Goal: Task Accomplishment & Management: Manage account settings

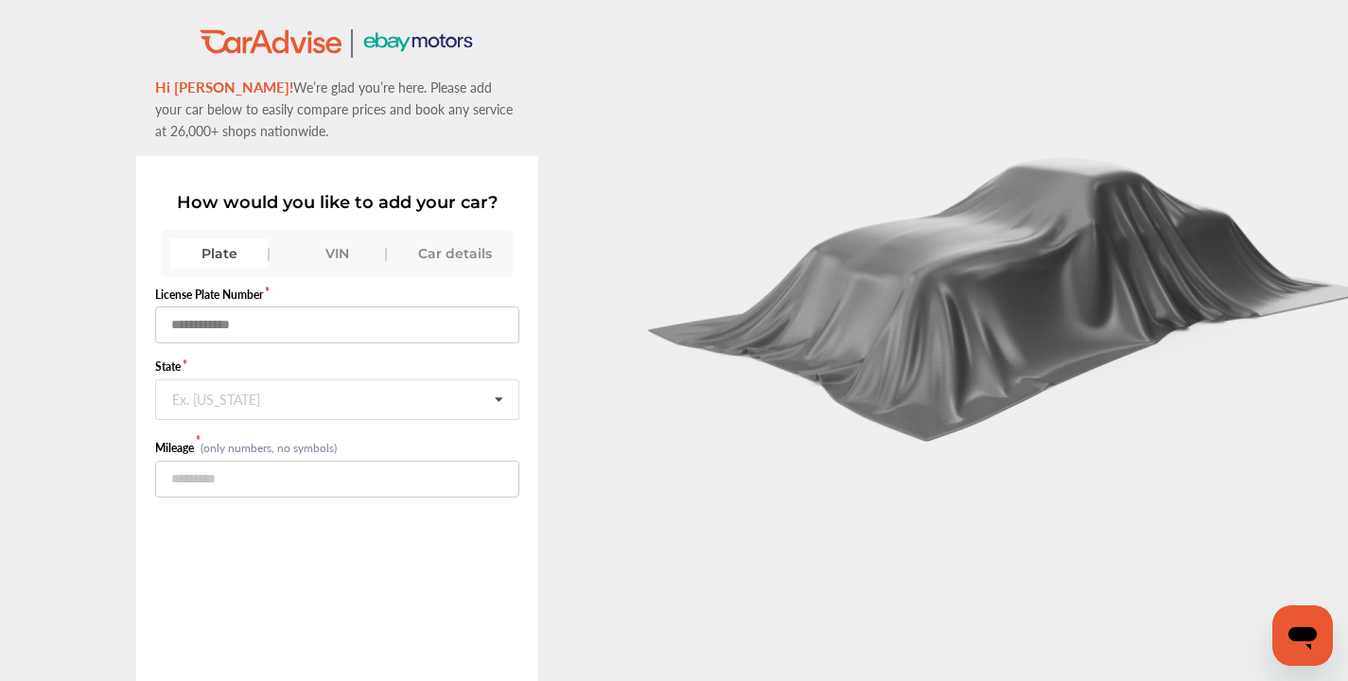
click at [309, 328] on input "text" at bounding box center [337, 325] width 364 height 37
click at [445, 257] on div "Car details" at bounding box center [454, 253] width 98 height 30
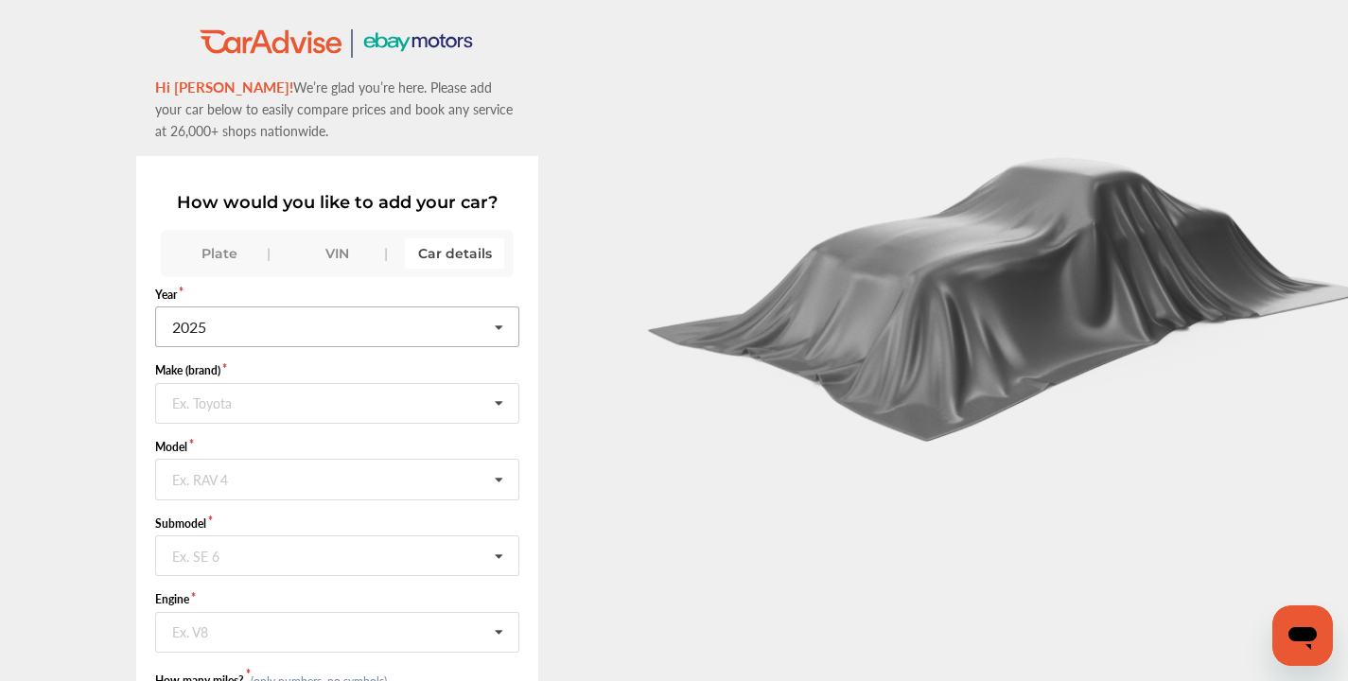
click at [388, 332] on input "text" at bounding box center [338, 326] width 362 height 37
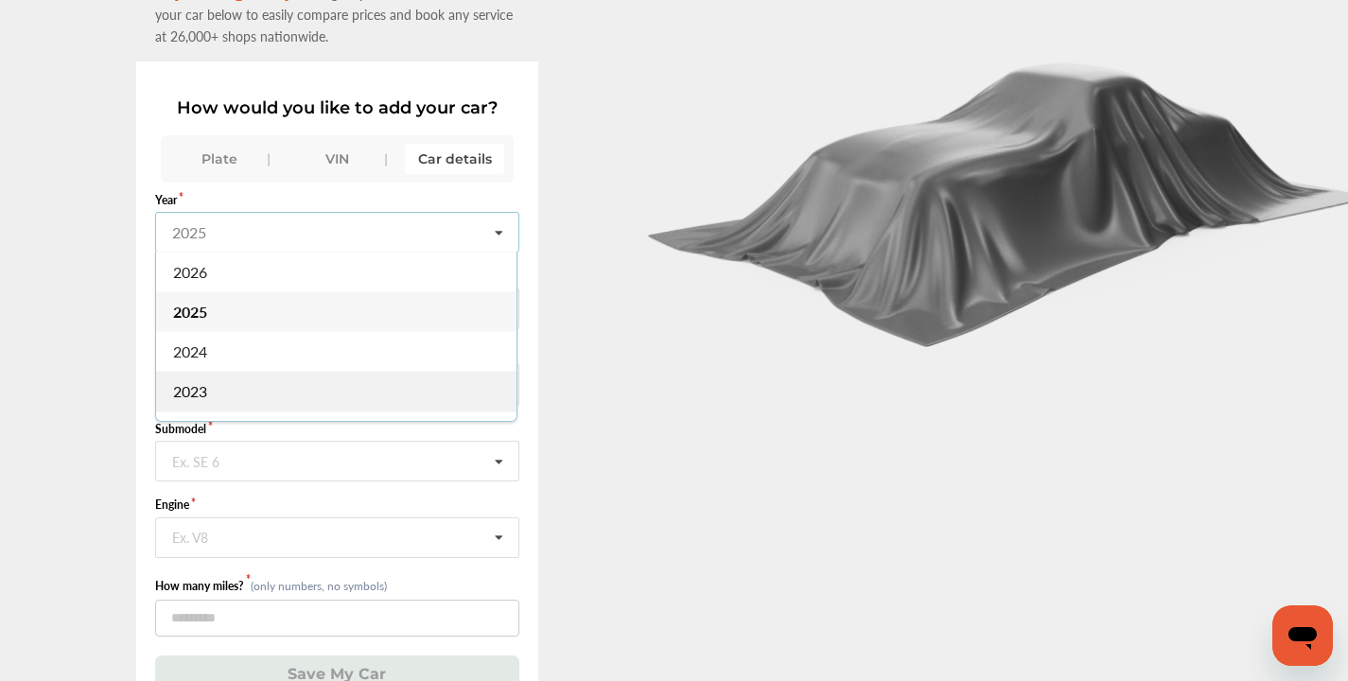
scroll to position [39, 0]
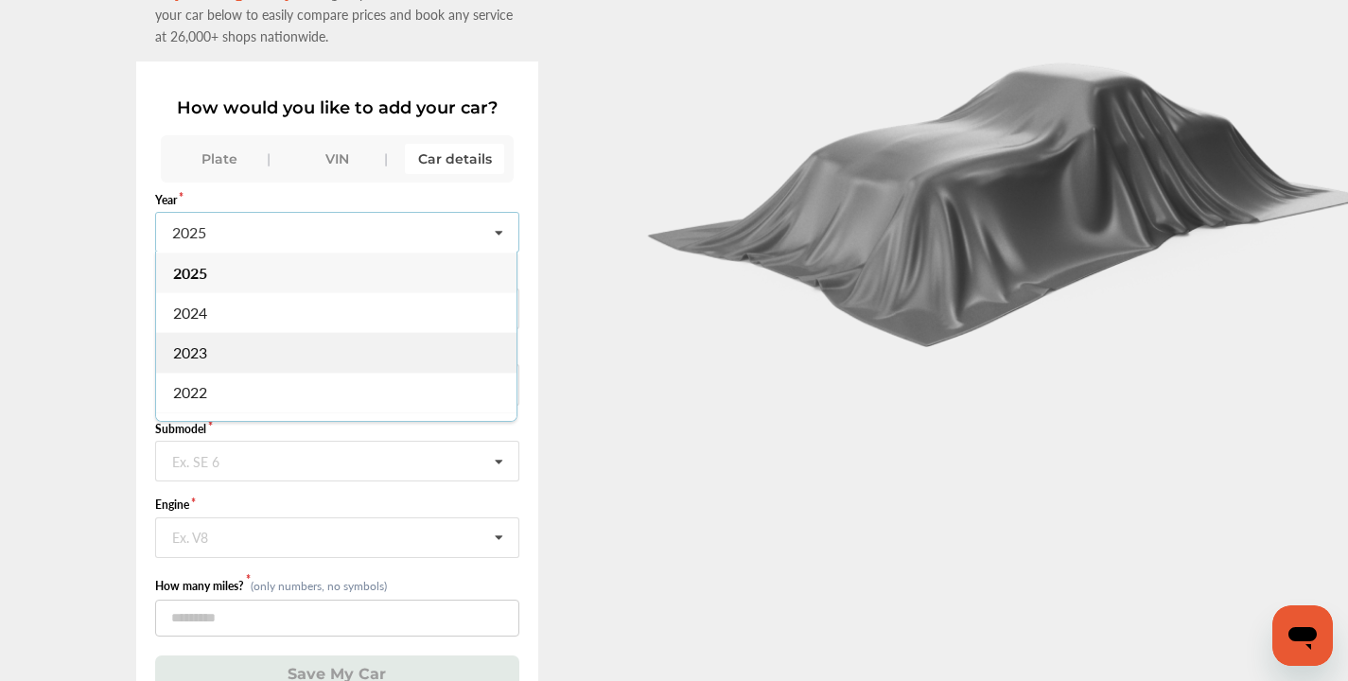
click at [335, 392] on div "2022" at bounding box center [336, 393] width 361 height 40
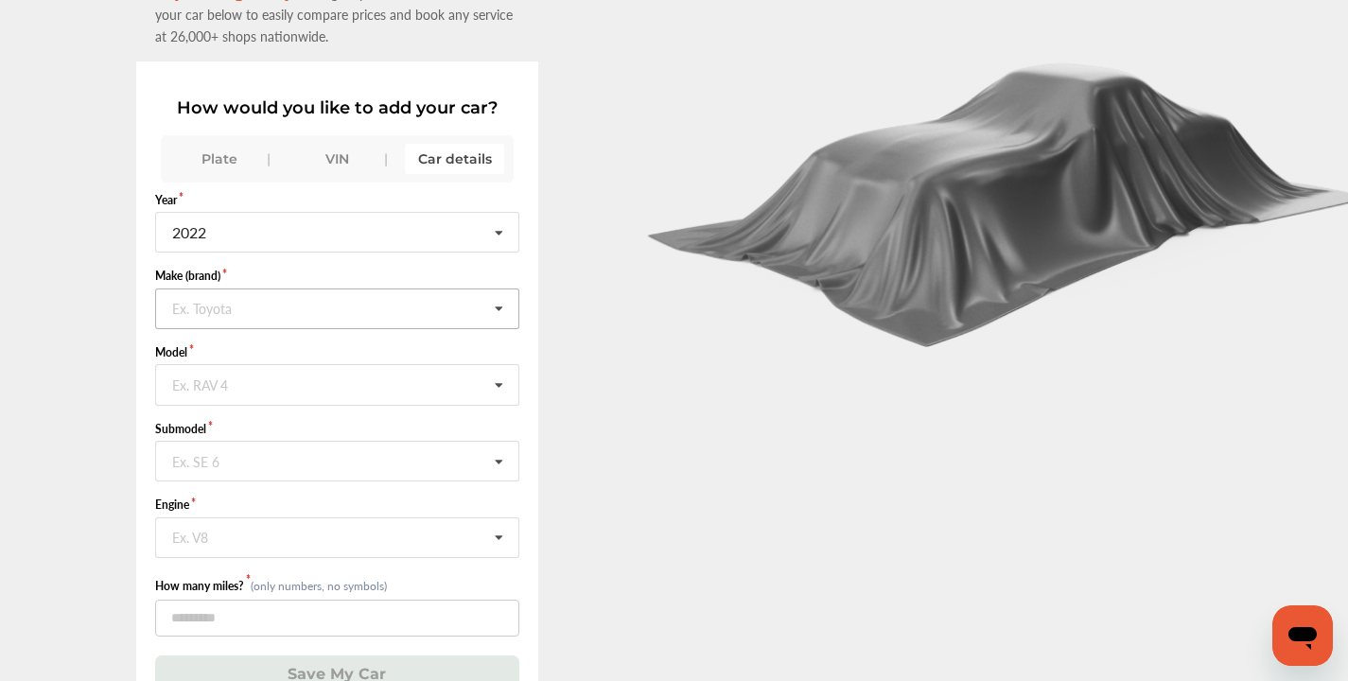
click at [313, 310] on input "text" at bounding box center [338, 308] width 362 height 37
type input "***"
click at [325, 348] on div "Tesla" at bounding box center [336, 348] width 361 height 40
click at [325, 376] on input "text" at bounding box center [338, 383] width 362 height 37
click at [301, 423] on div "3" at bounding box center [336, 425] width 361 height 40
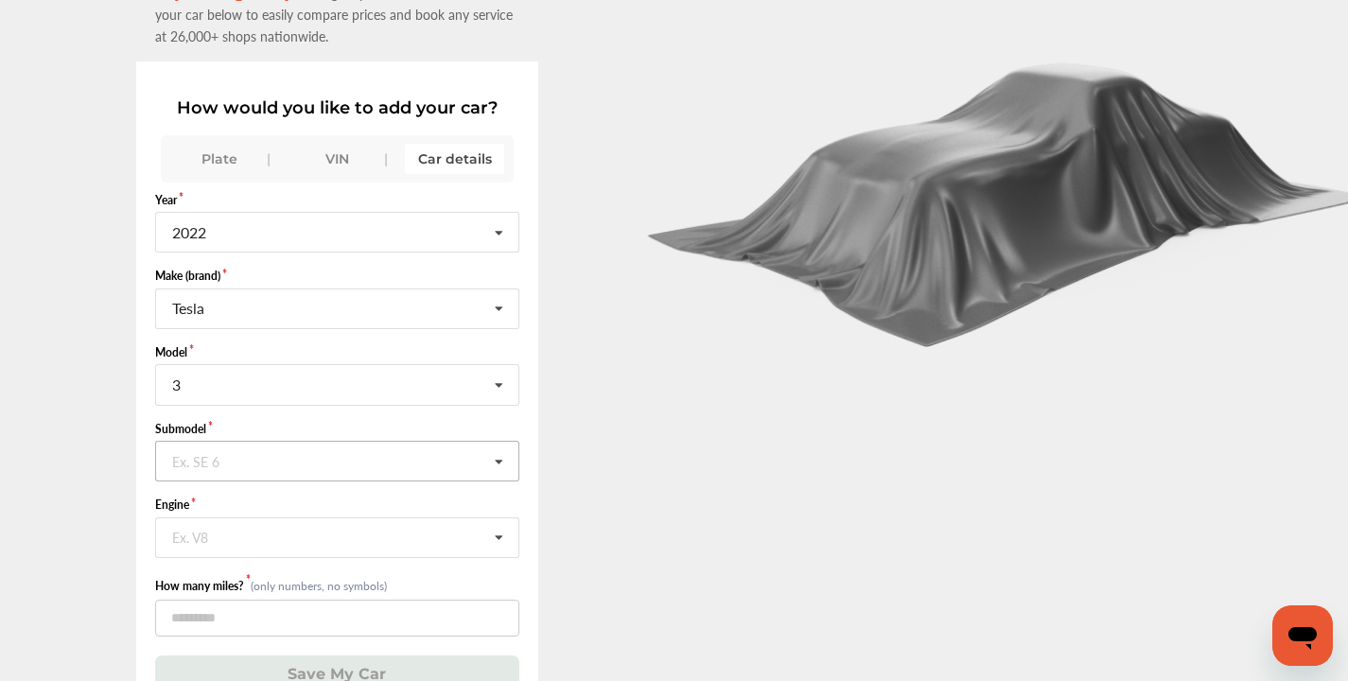
scroll to position [125, 0]
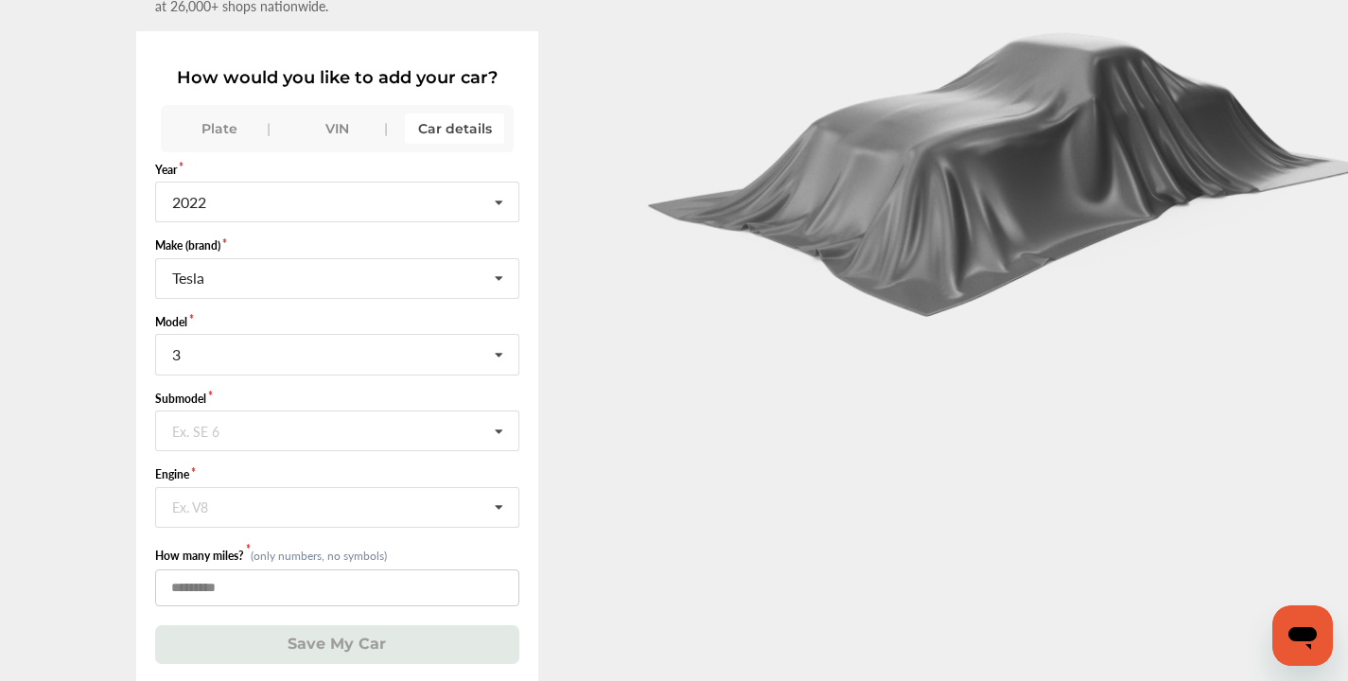
click at [292, 588] on input "number" at bounding box center [337, 588] width 364 height 37
type input "*****"
click at [405, 629] on button "Save My Car" at bounding box center [337, 644] width 364 height 39
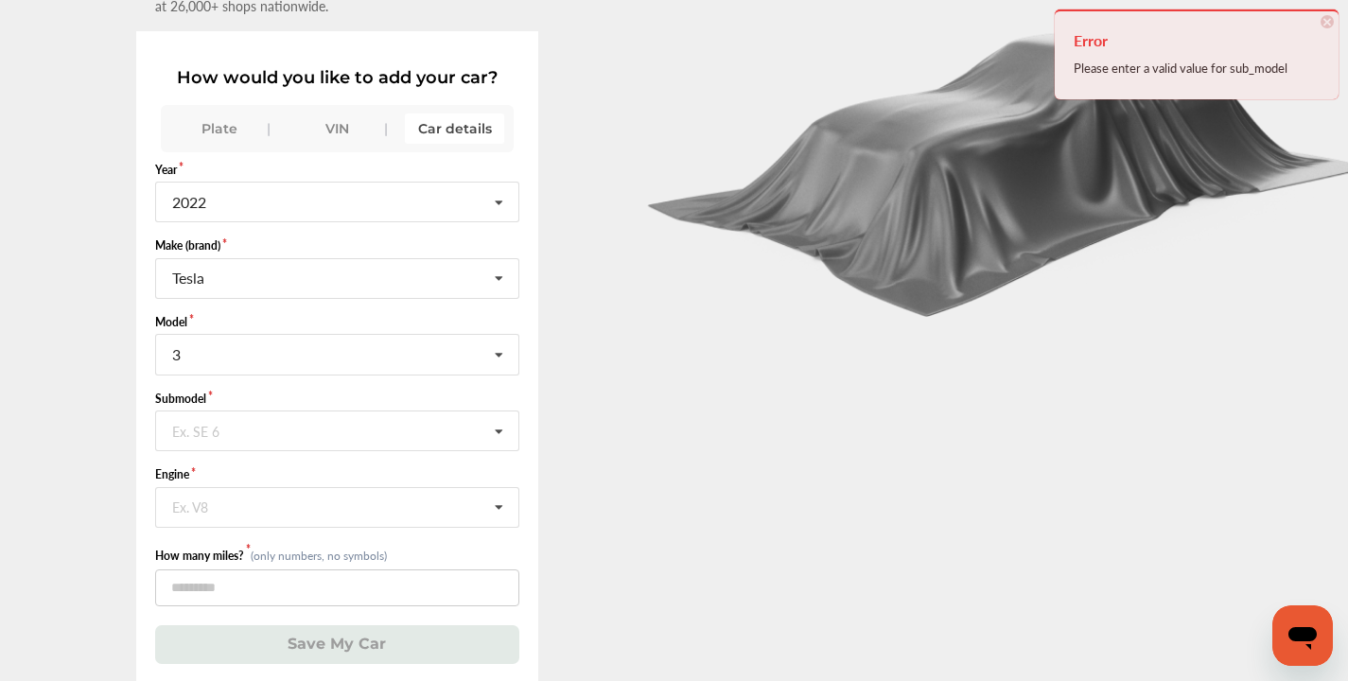
click at [238, 121] on div "Plate" at bounding box center [219, 129] width 98 height 30
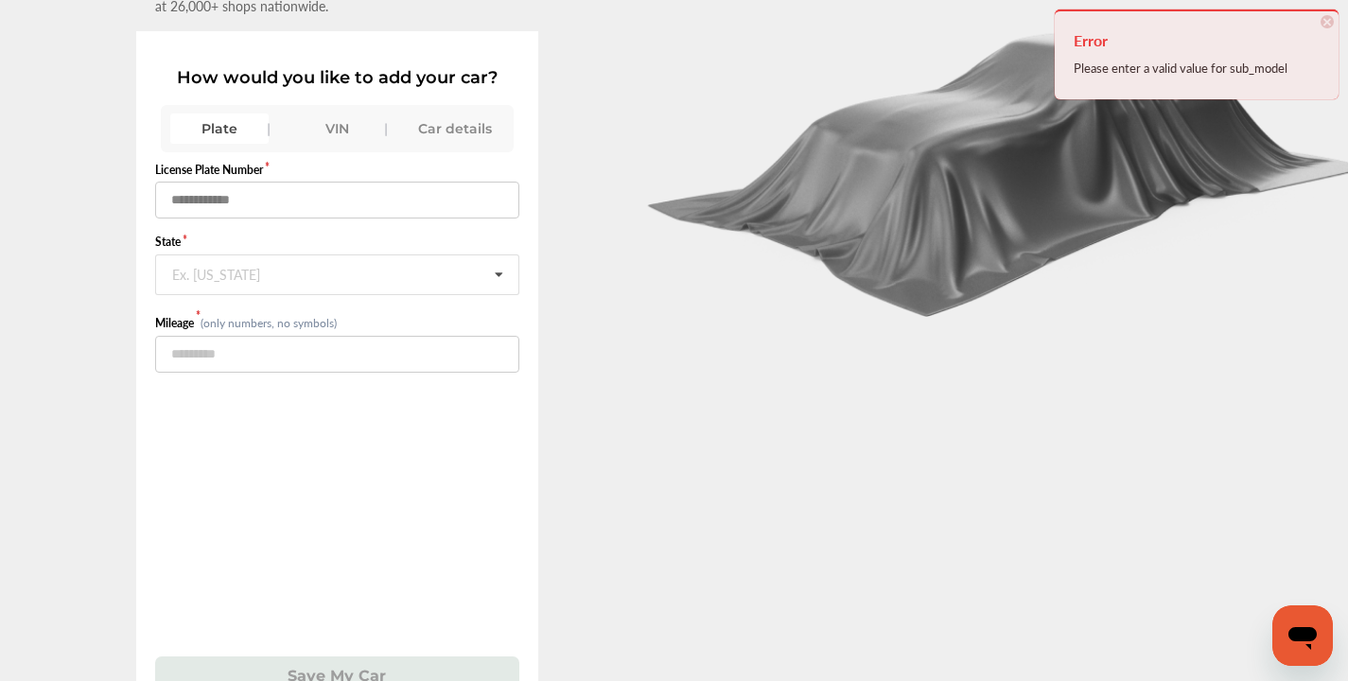
click at [243, 194] on input "text" at bounding box center [337, 200] width 364 height 37
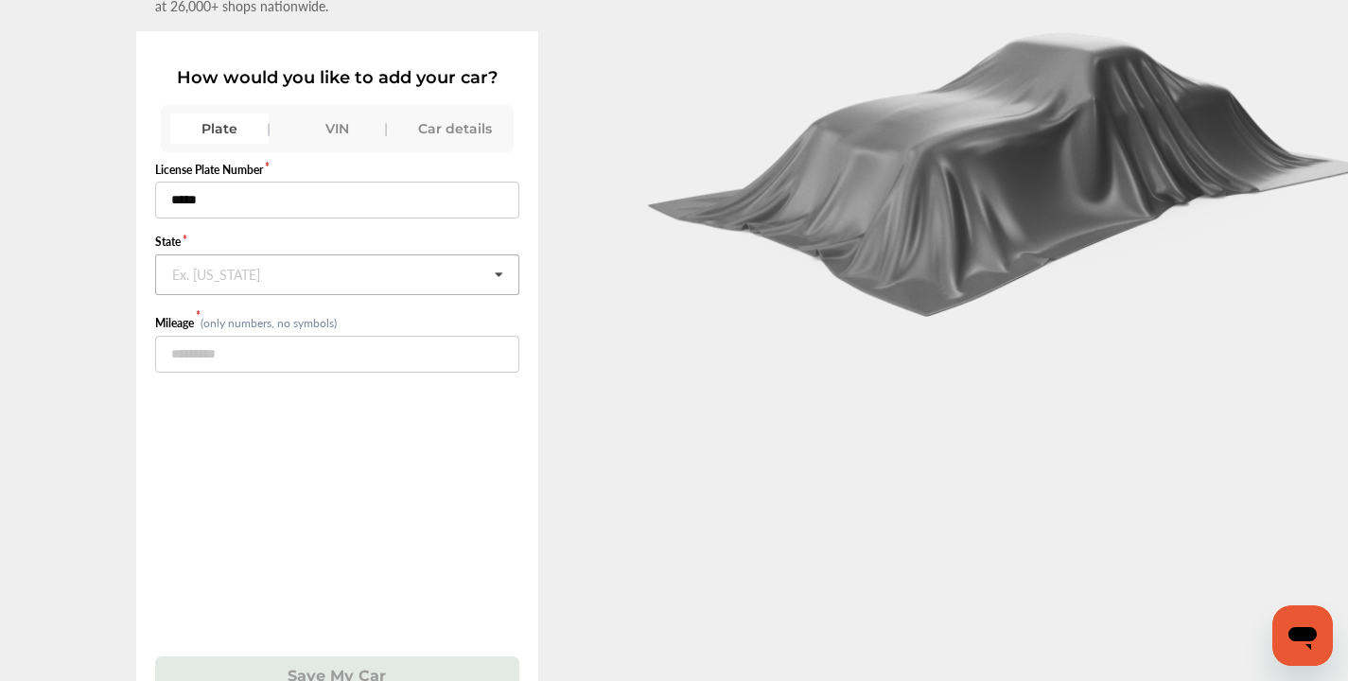
type input "*****"
click at [225, 261] on input "text" at bounding box center [338, 273] width 362 height 37
type input "**"
click at [282, 355] on input "number" at bounding box center [337, 354] width 364 height 37
type input "*****"
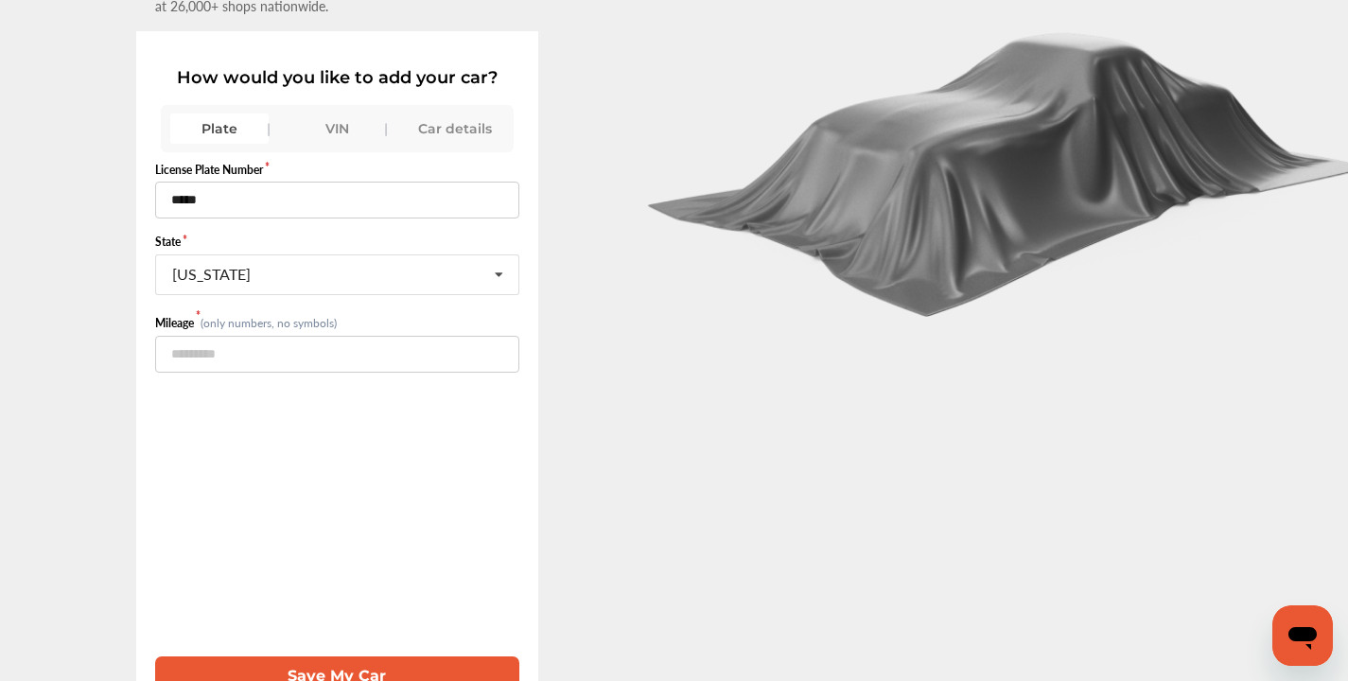
click at [277, 669] on button "Save My Car" at bounding box center [337, 676] width 364 height 39
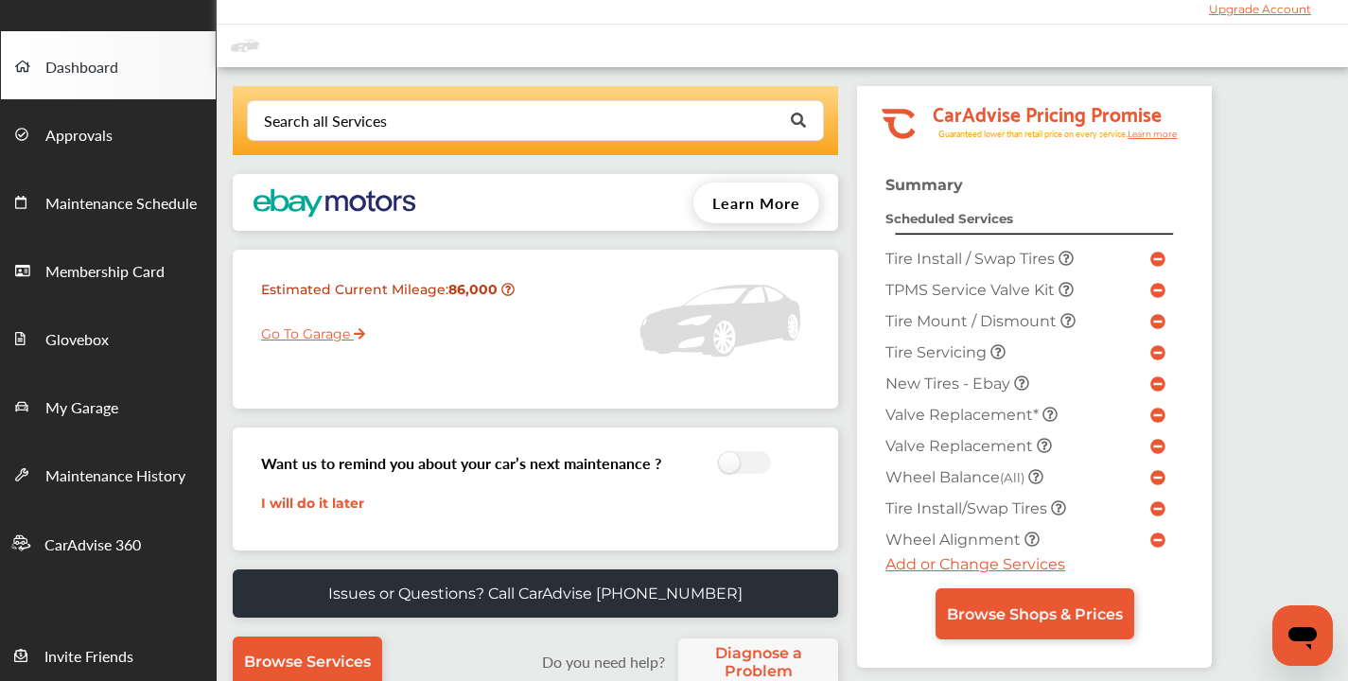
scroll to position [60, 0]
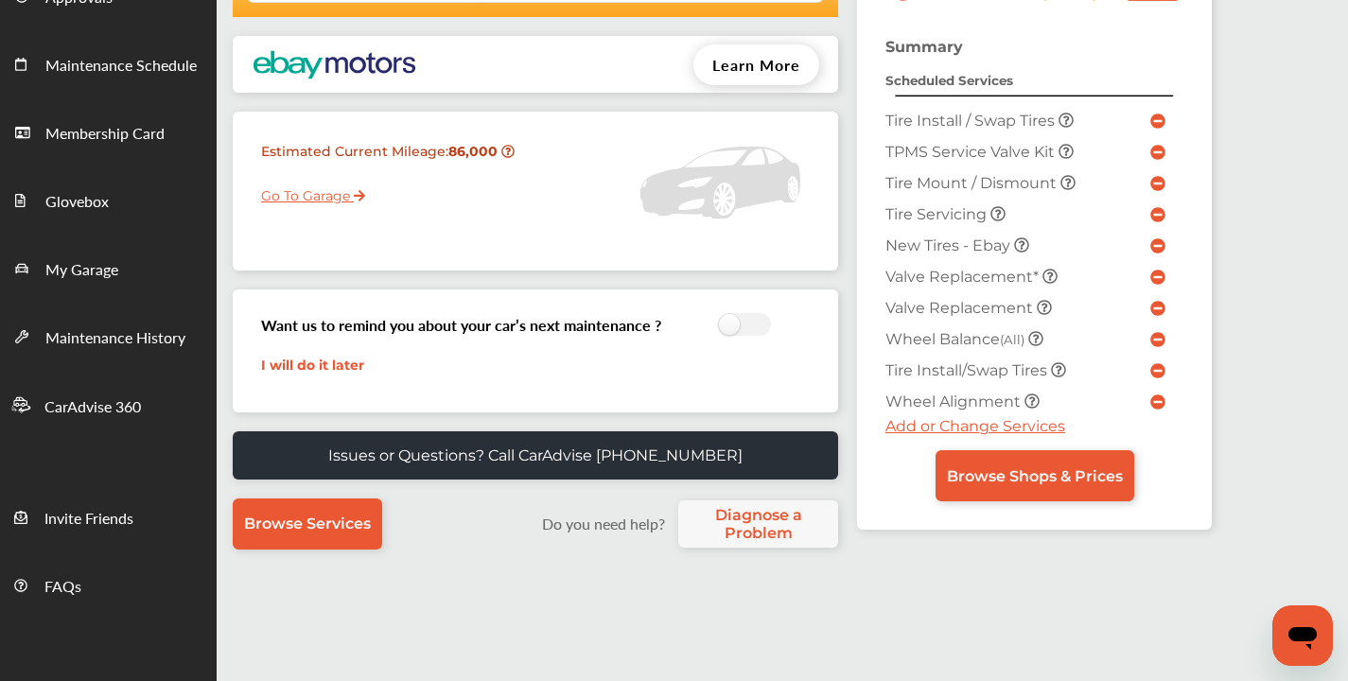
scroll to position [197, 0]
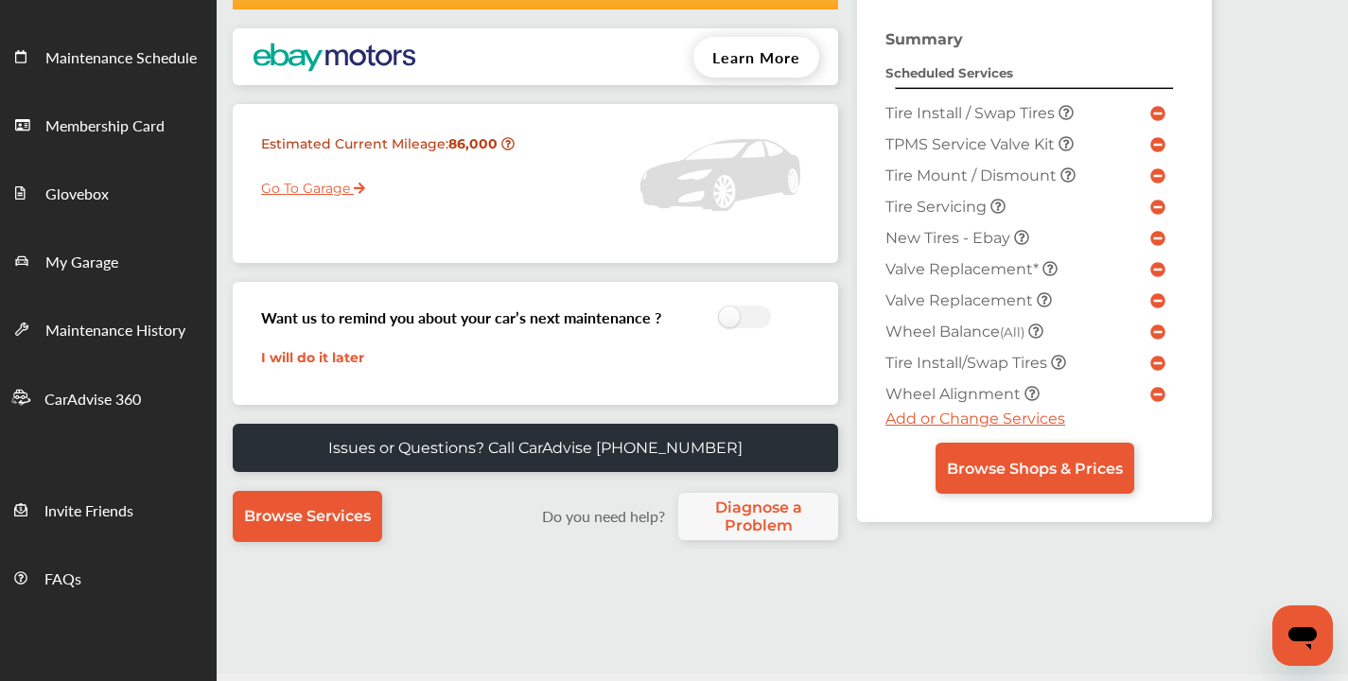
click at [309, 181] on link "Go To Garage" at bounding box center [306, 184] width 118 height 36
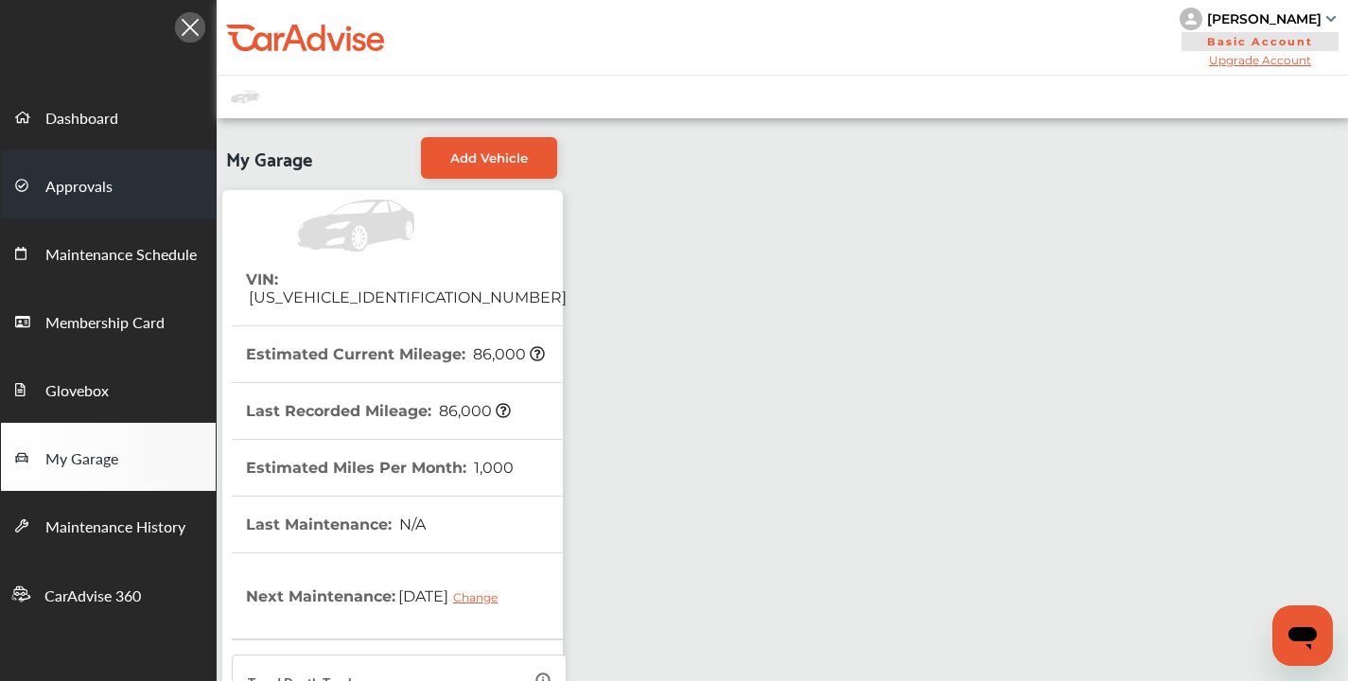
click at [112, 200] on link "Approvals" at bounding box center [108, 184] width 215 height 68
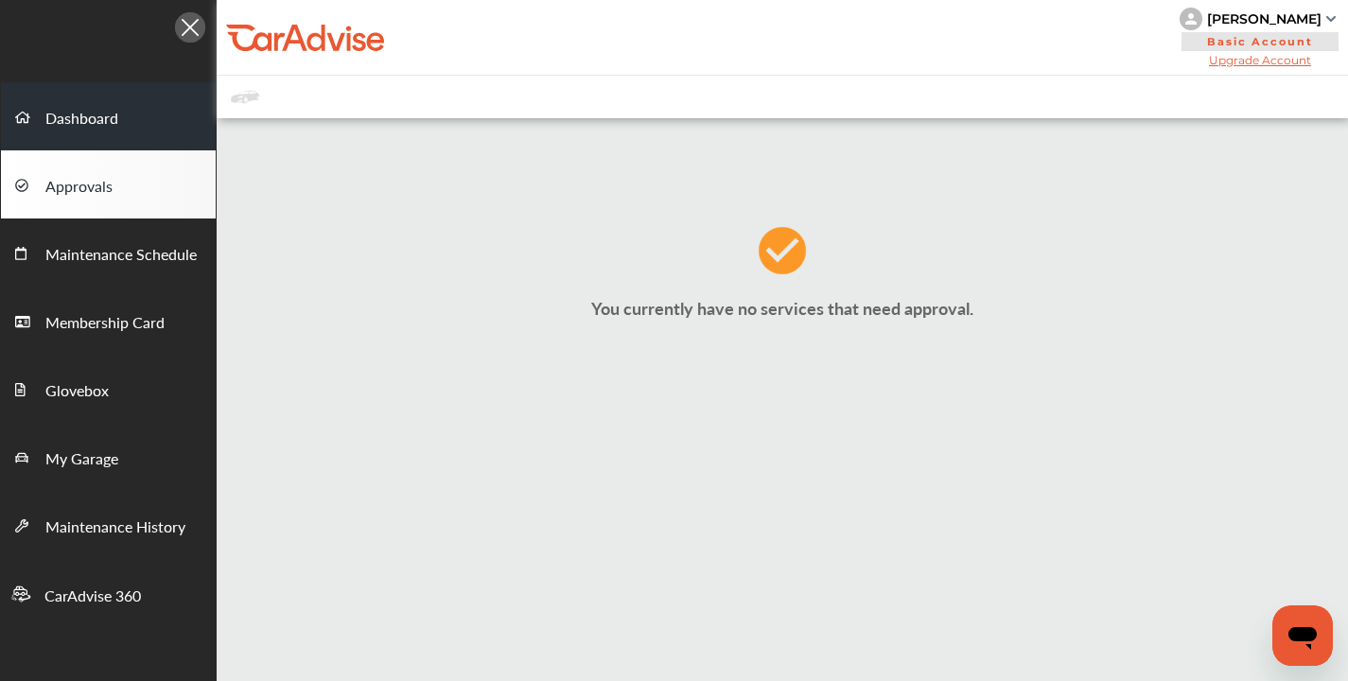
click at [123, 125] on link "Dashboard" at bounding box center [108, 116] width 215 height 68
